Goal: Find specific page/section: Find specific page/section

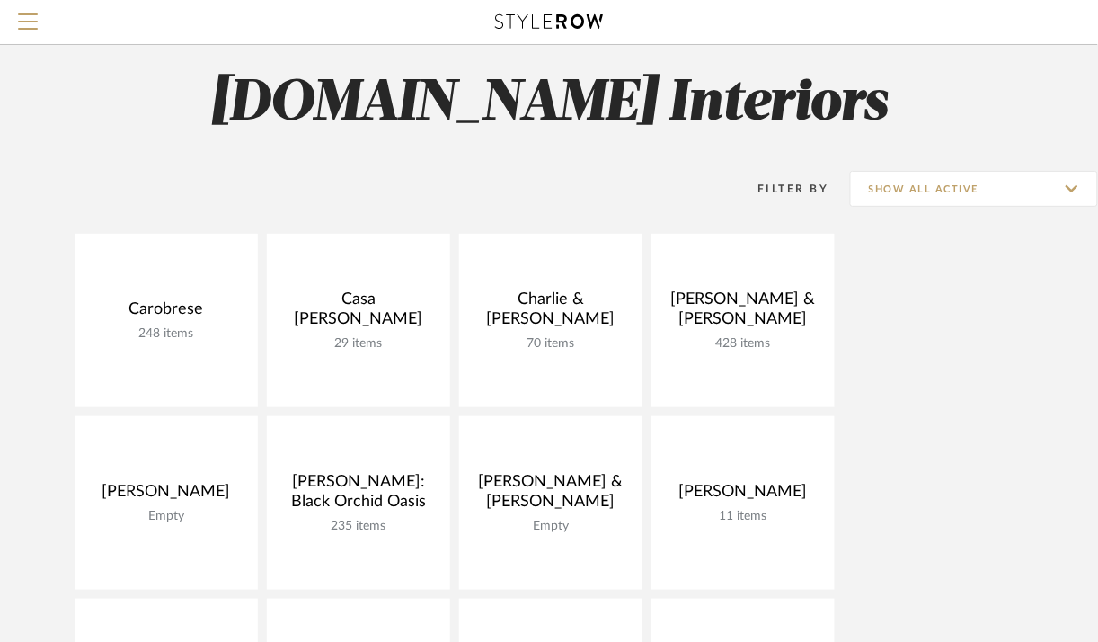
scroll to position [17, 0]
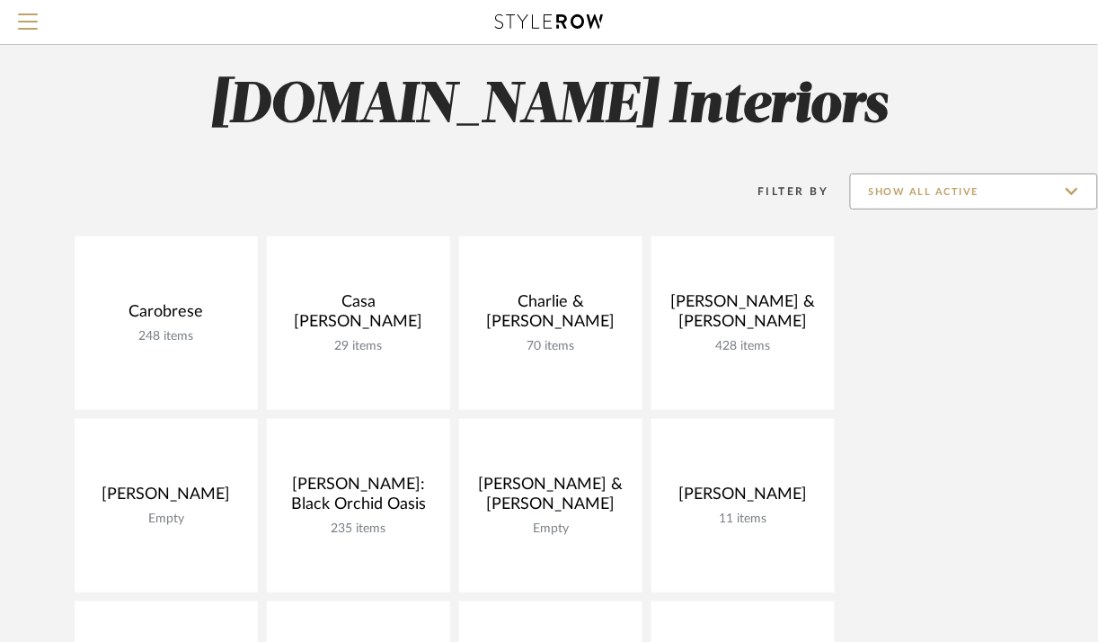
click at [1037, 188] on input "Show All Active" at bounding box center [974, 191] width 248 height 36
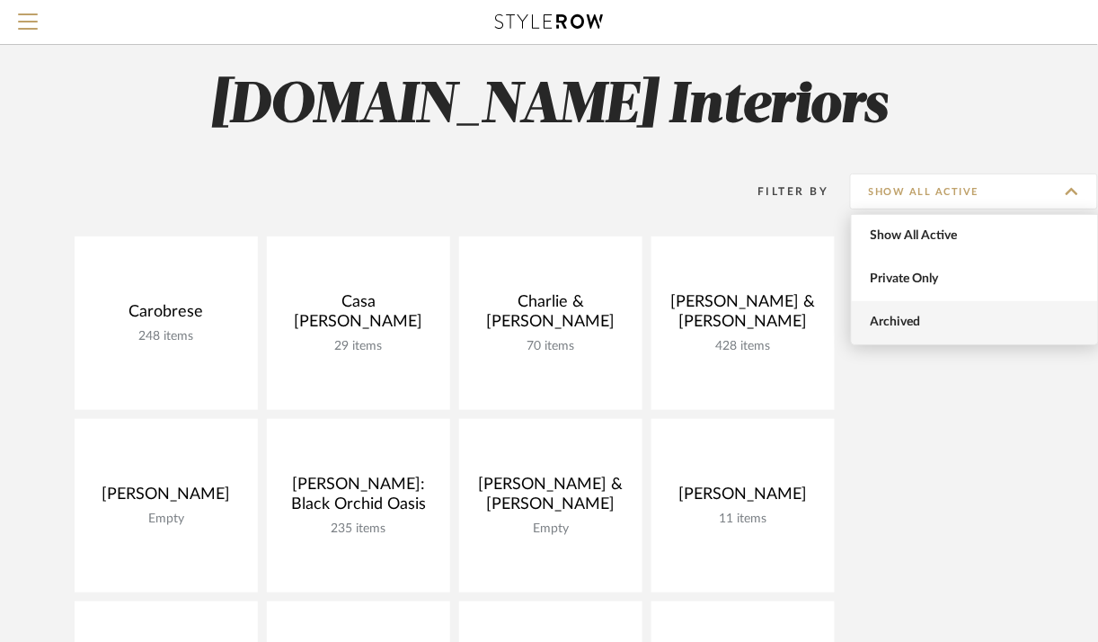
click at [1017, 313] on span "Archived" at bounding box center [975, 322] width 246 height 43
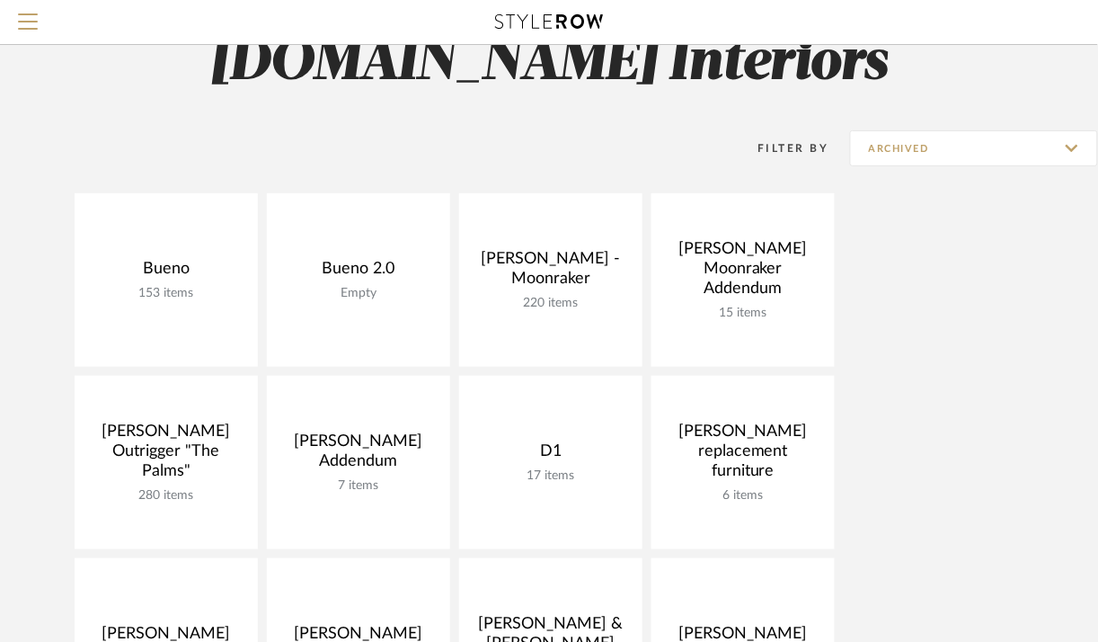
scroll to position [56, 0]
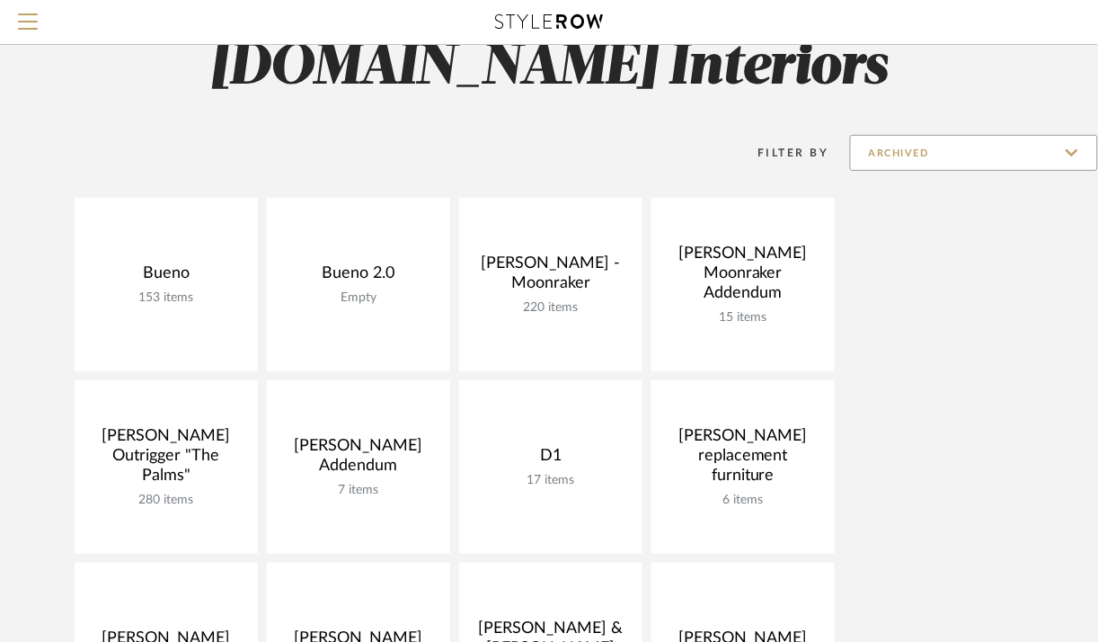
click at [1025, 160] on input "Archived" at bounding box center [974, 153] width 248 height 36
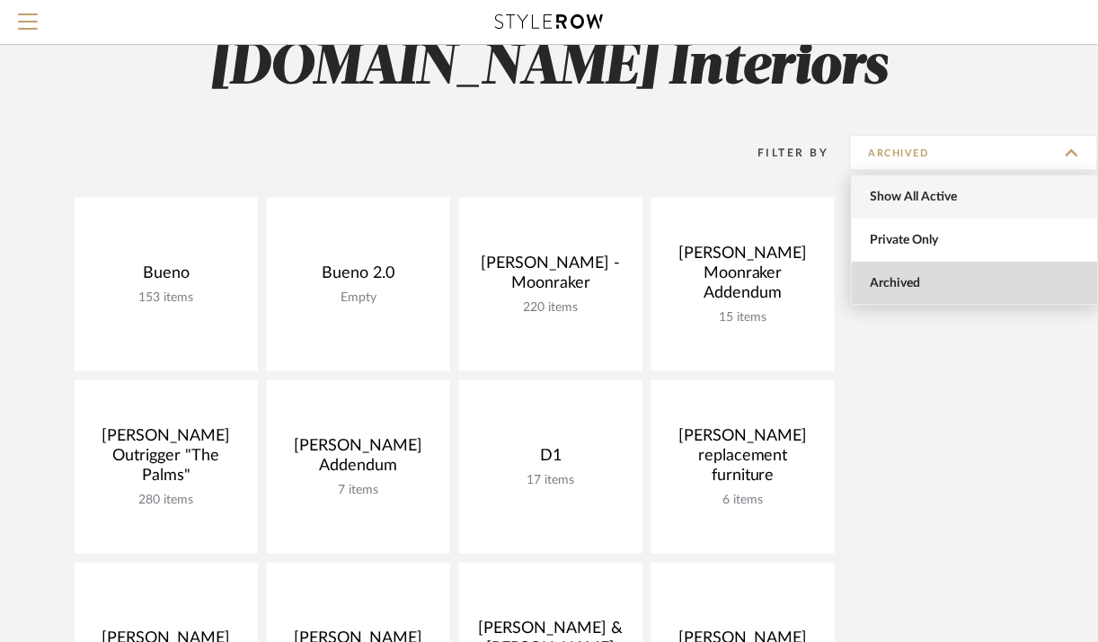
click at [1016, 189] on span "Show All Active" at bounding box center [975, 196] width 246 height 43
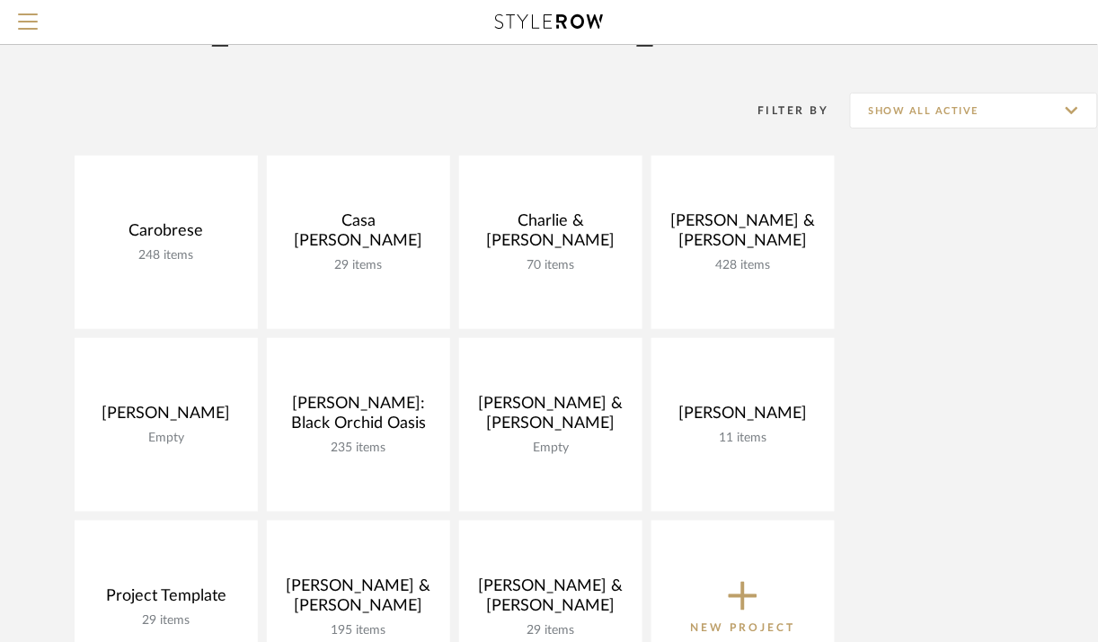
scroll to position [69, 0]
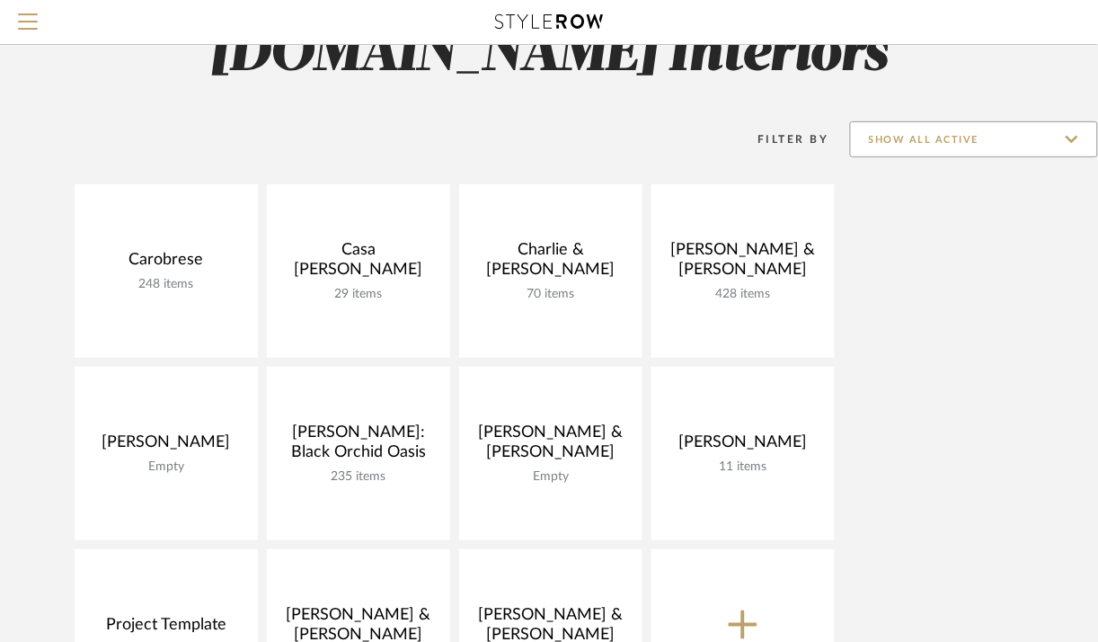
click at [984, 140] on input "Show All Active" at bounding box center [974, 139] width 248 height 36
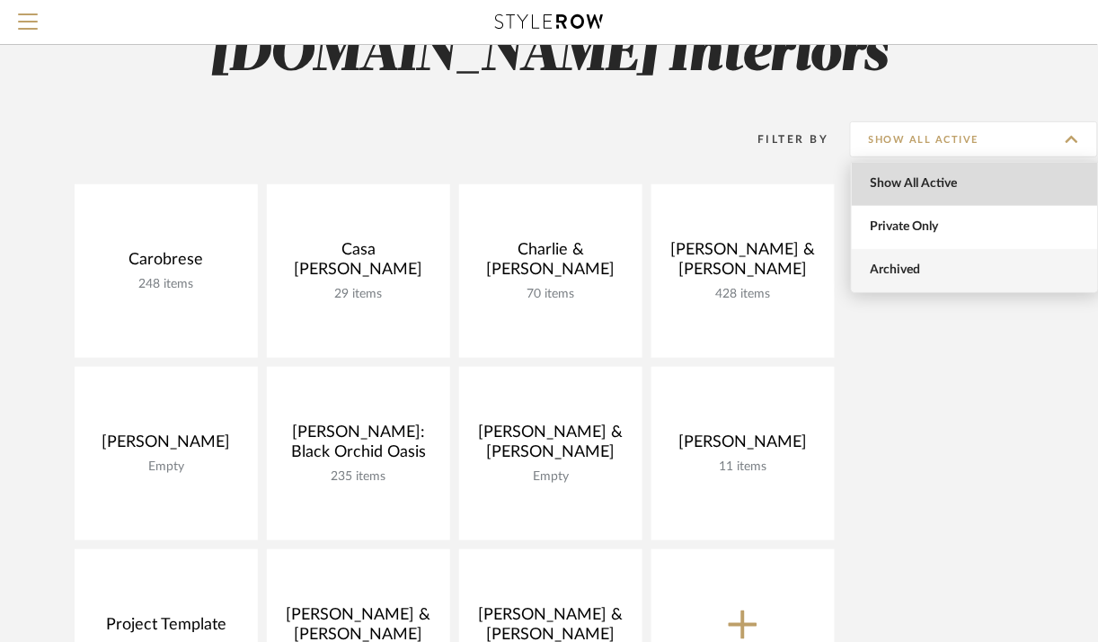
click at [988, 262] on span "Archived" at bounding box center [977, 269] width 213 height 15
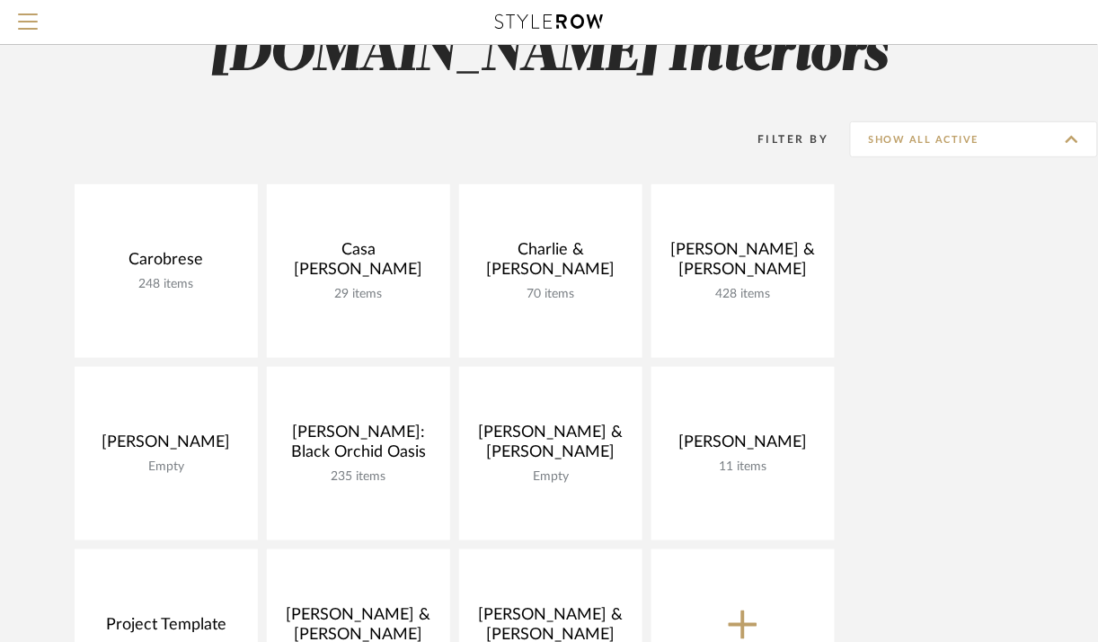
type input "Archived"
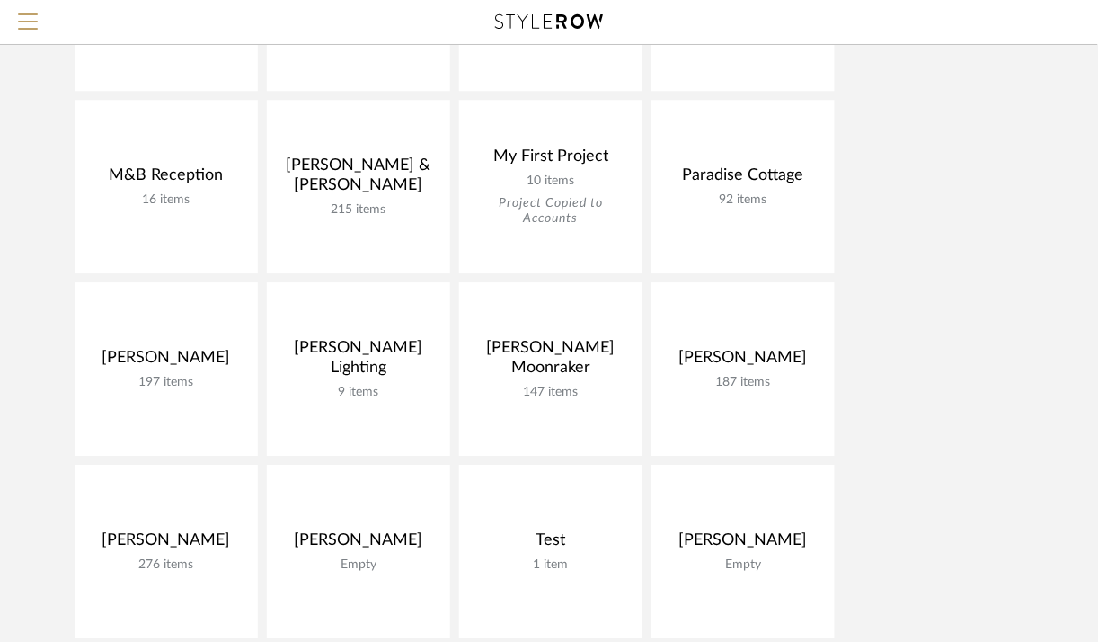
scroll to position [1079, 0]
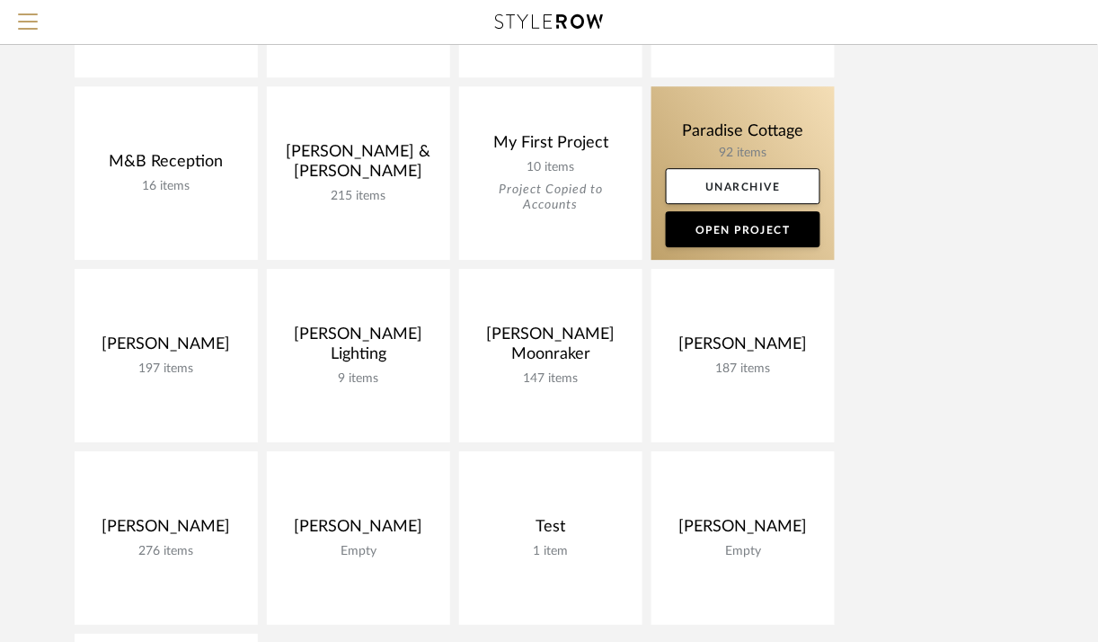
click at [792, 158] on link at bounding box center [743, 172] width 183 height 173
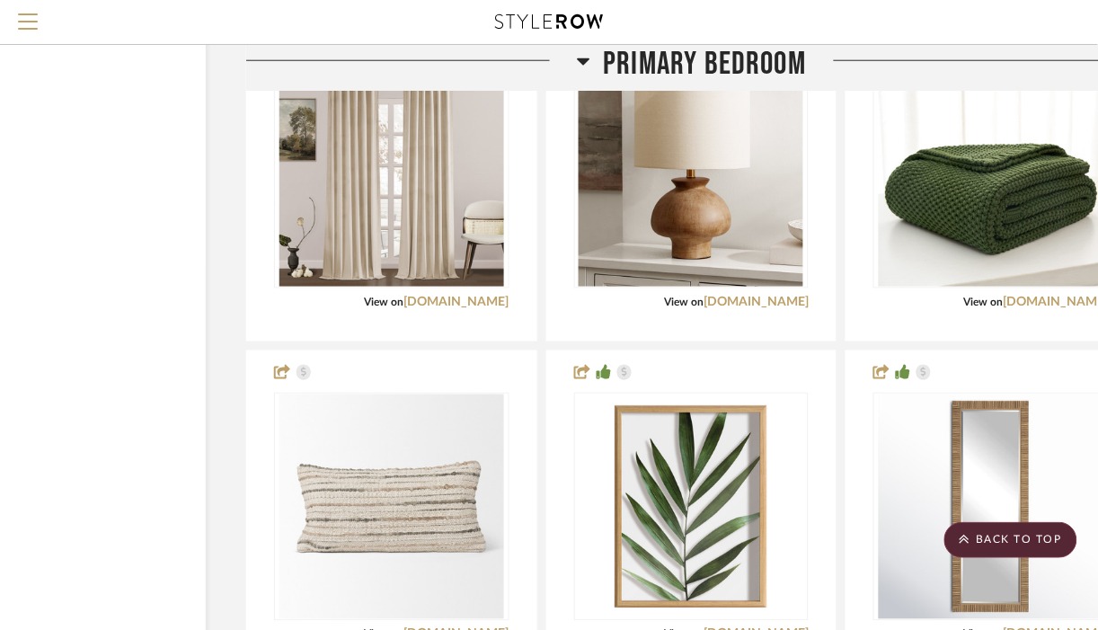
scroll to position [3404, 132]
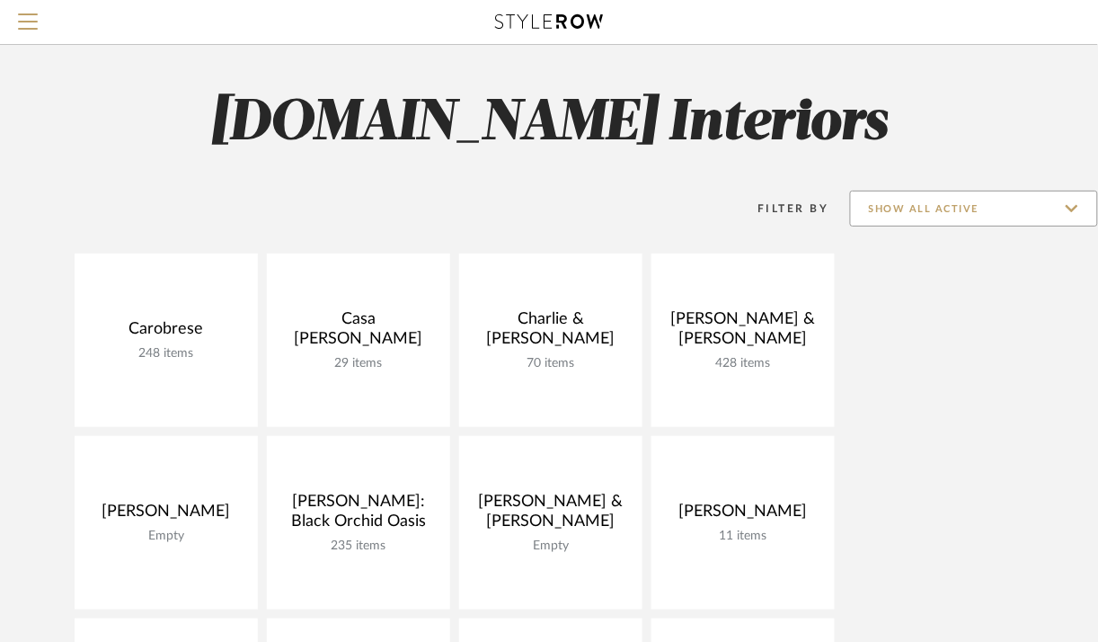
click at [1020, 209] on input "Show All Active" at bounding box center [974, 209] width 248 height 36
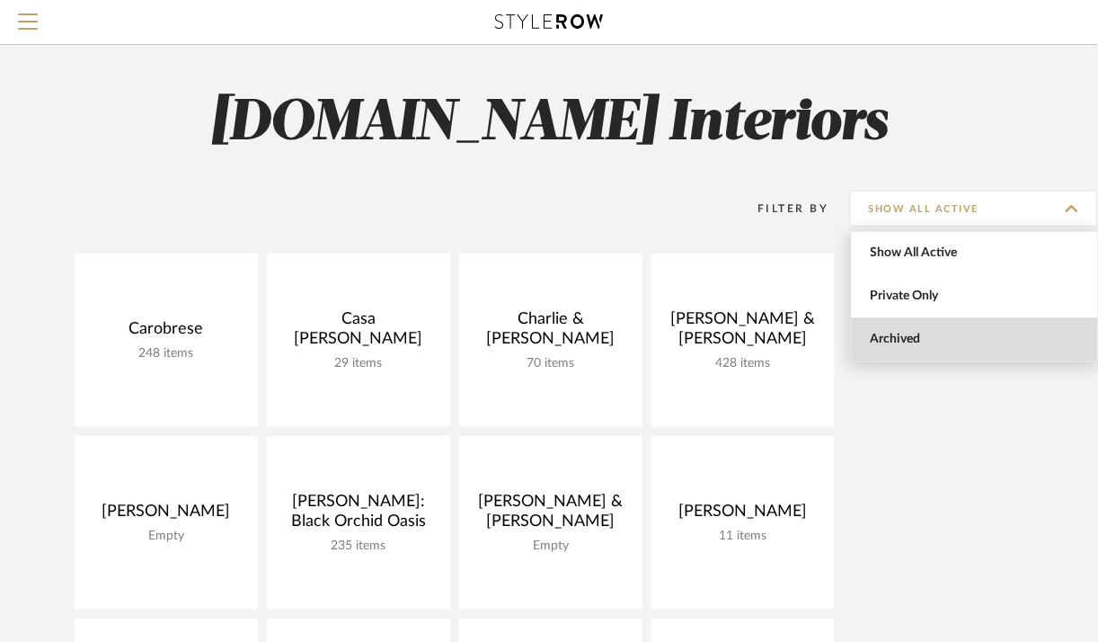
click at [1005, 343] on span "Archived" at bounding box center [977, 339] width 213 height 15
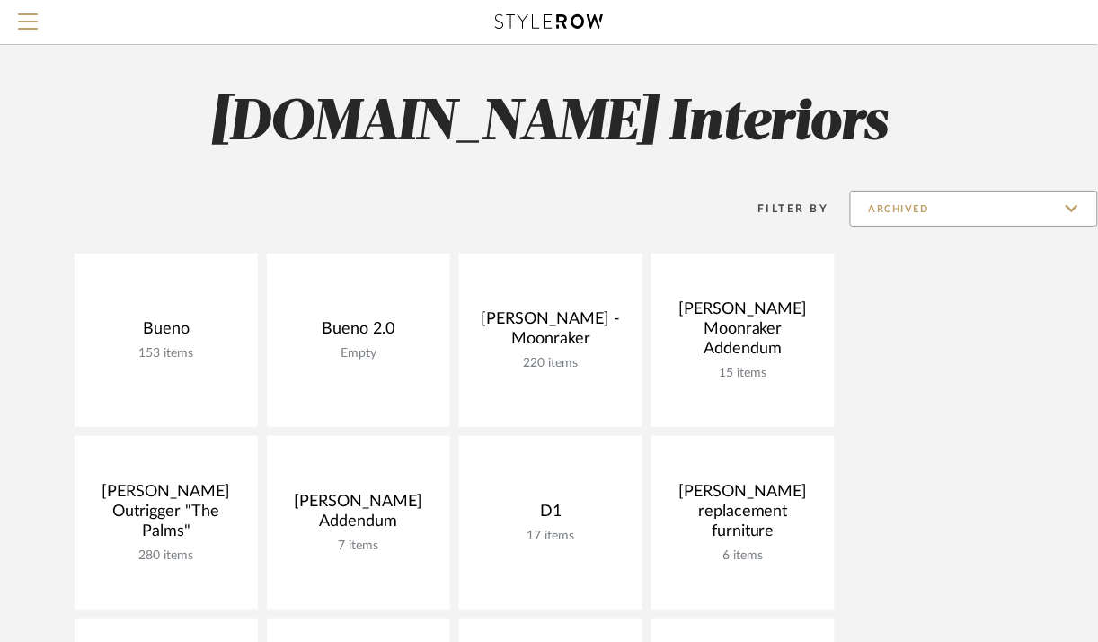
click at [1017, 207] on input "Archived" at bounding box center [974, 209] width 248 height 36
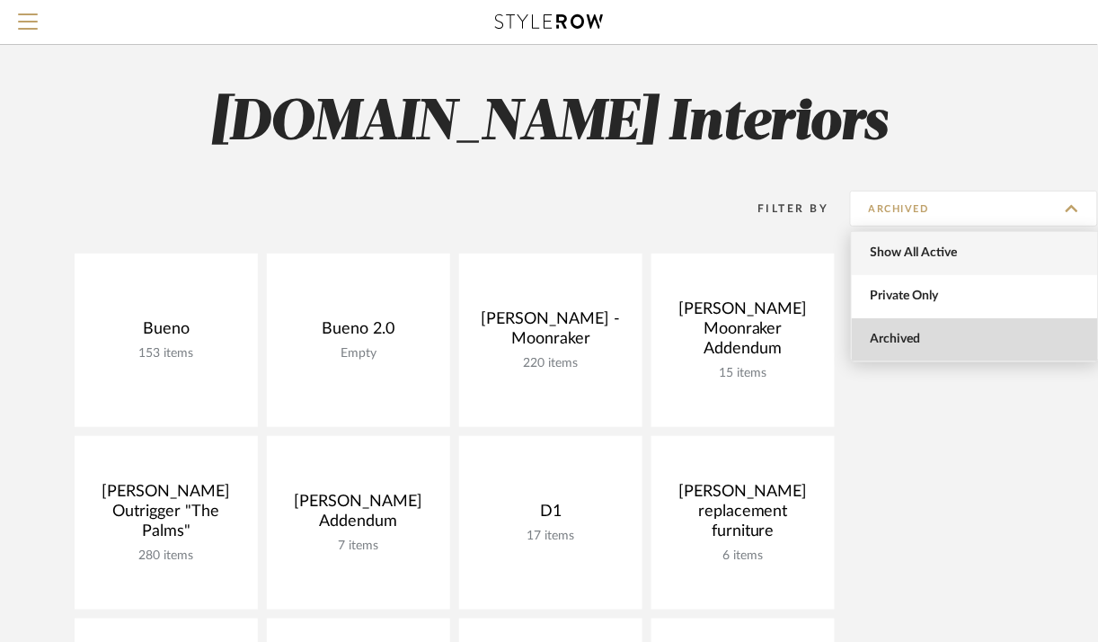
click at [998, 252] on span "Show All Active" at bounding box center [977, 252] width 213 height 15
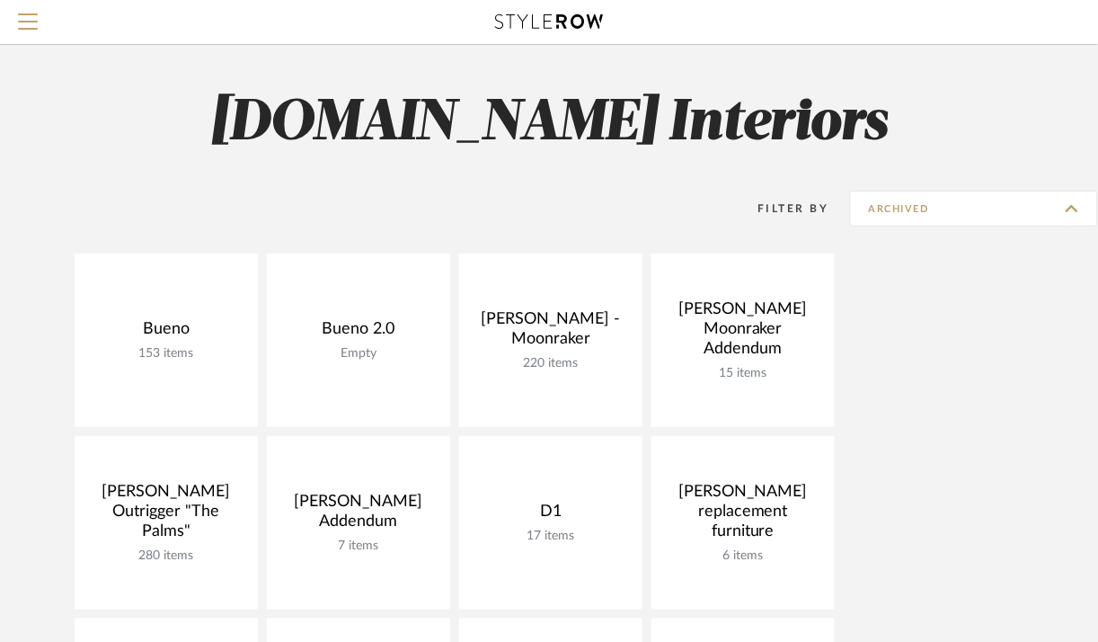
type input "Show All Active"
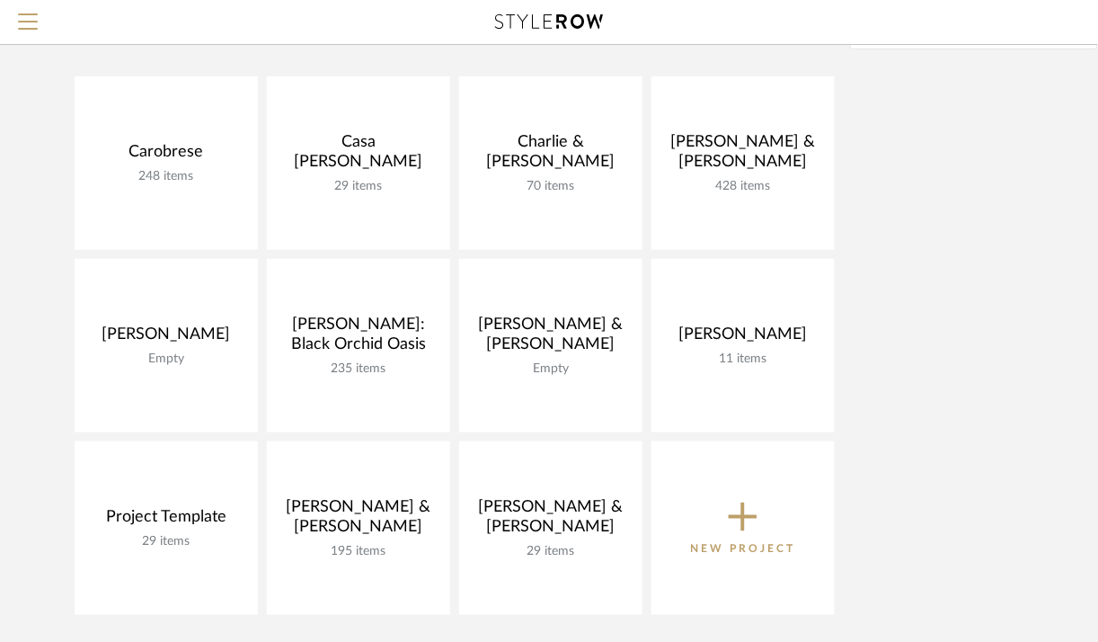
scroll to position [197, 0]
